Goal: Find specific page/section: Find specific page/section

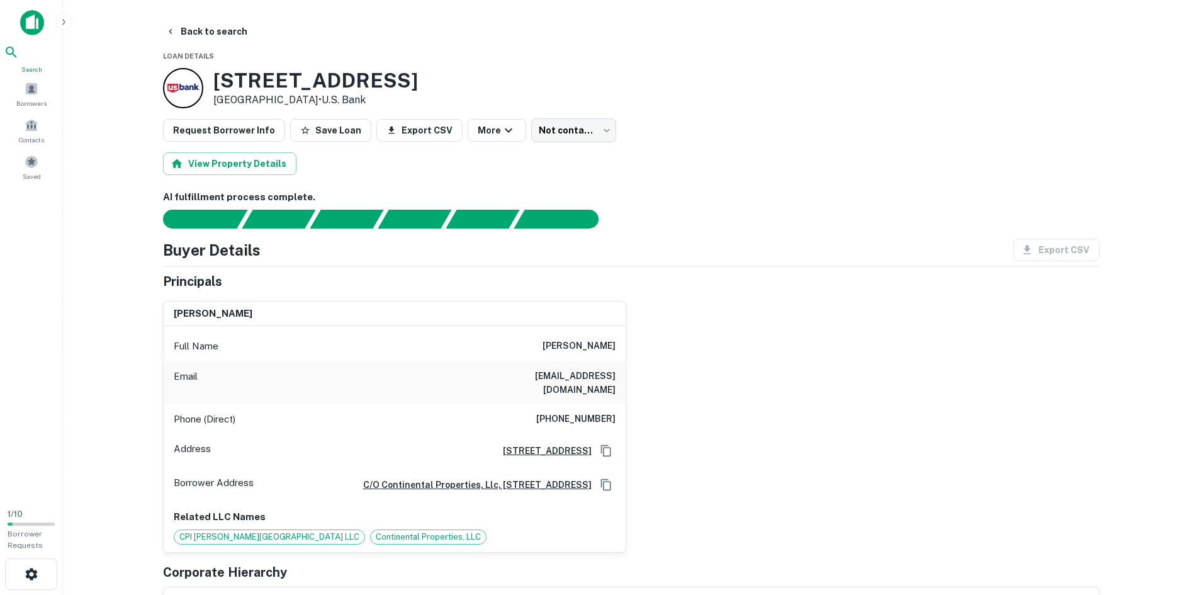
click at [35, 70] on span "Search" at bounding box center [31, 69] width 55 height 10
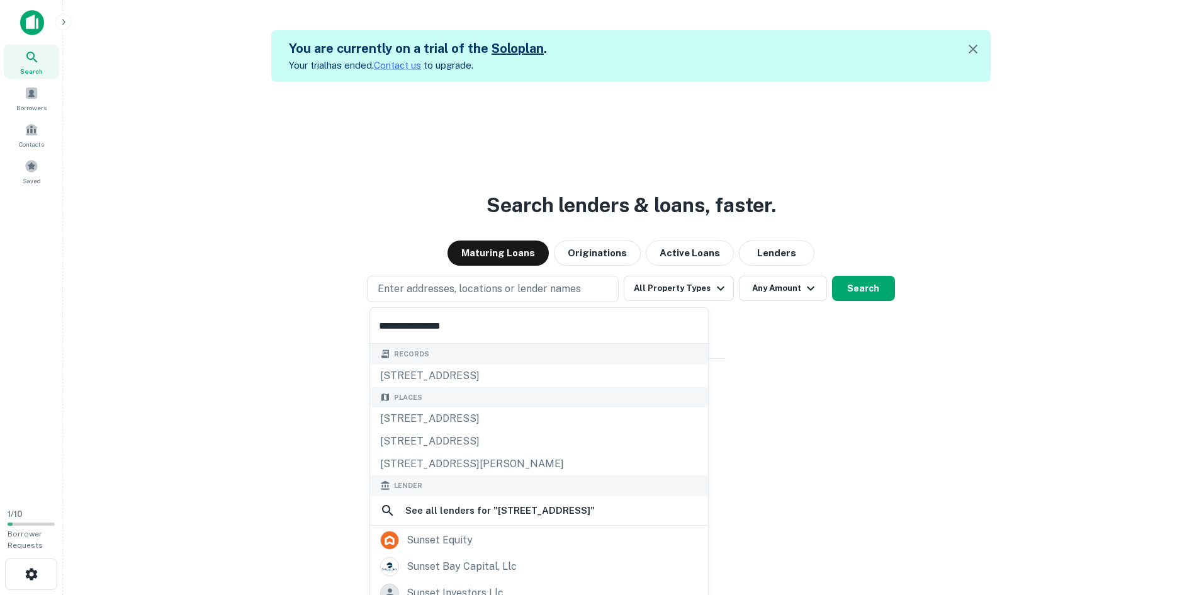
type input "**********"
